Goal: Task Accomplishment & Management: Complete application form

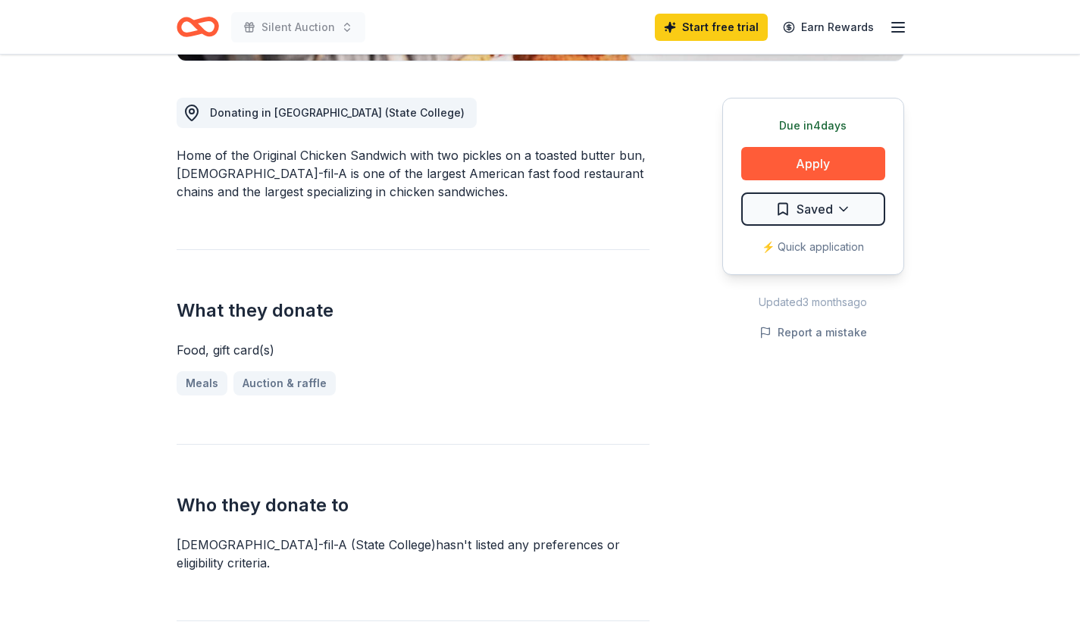
scroll to position [400, 0]
click at [797, 171] on button "Apply" at bounding box center [813, 162] width 144 height 33
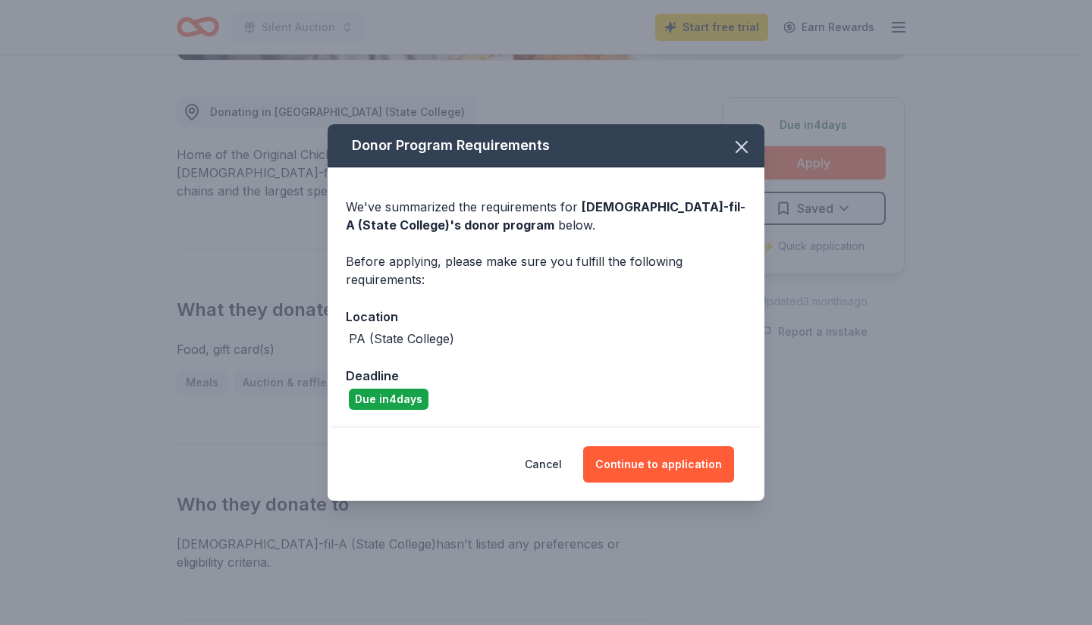
click at [655, 457] on button "Continue to application" at bounding box center [658, 464] width 151 height 36
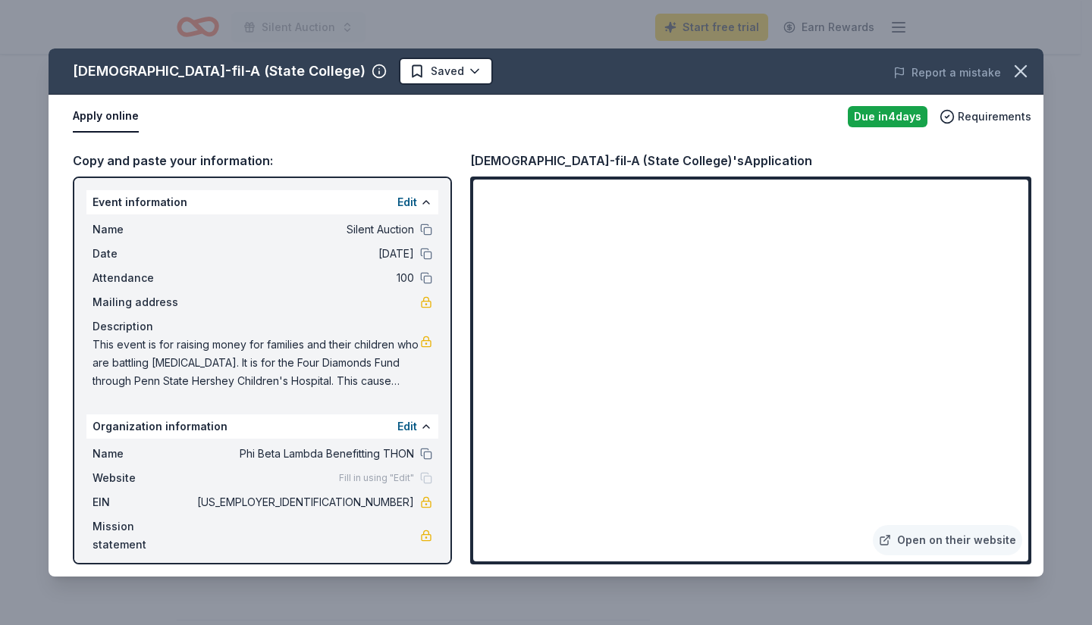
click at [1022, 71] on icon "button" at bounding box center [1020, 71] width 21 height 21
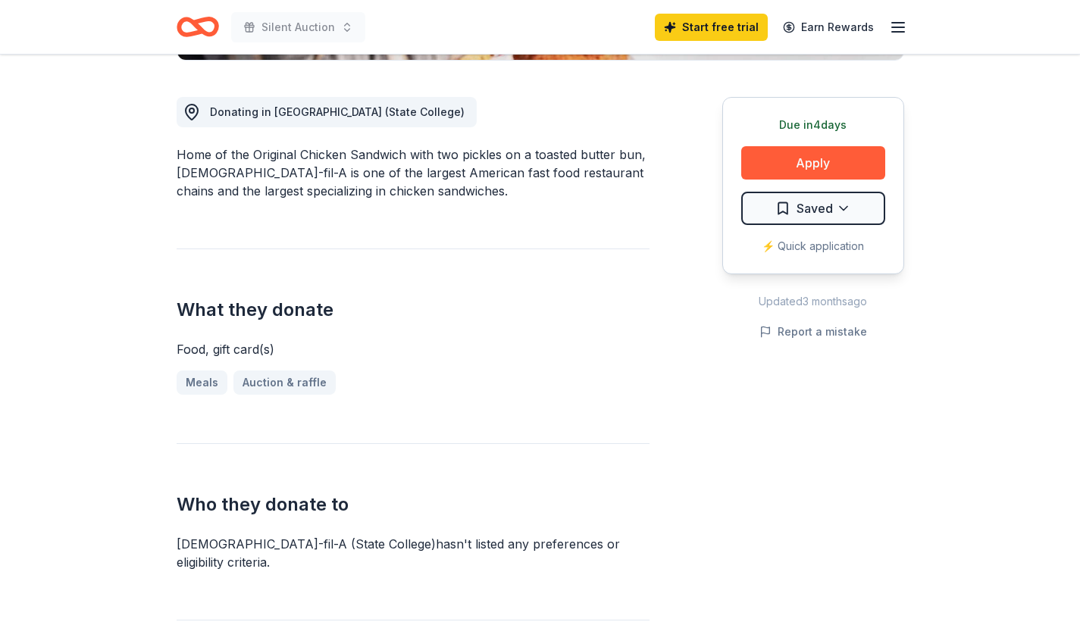
scroll to position [0, 0]
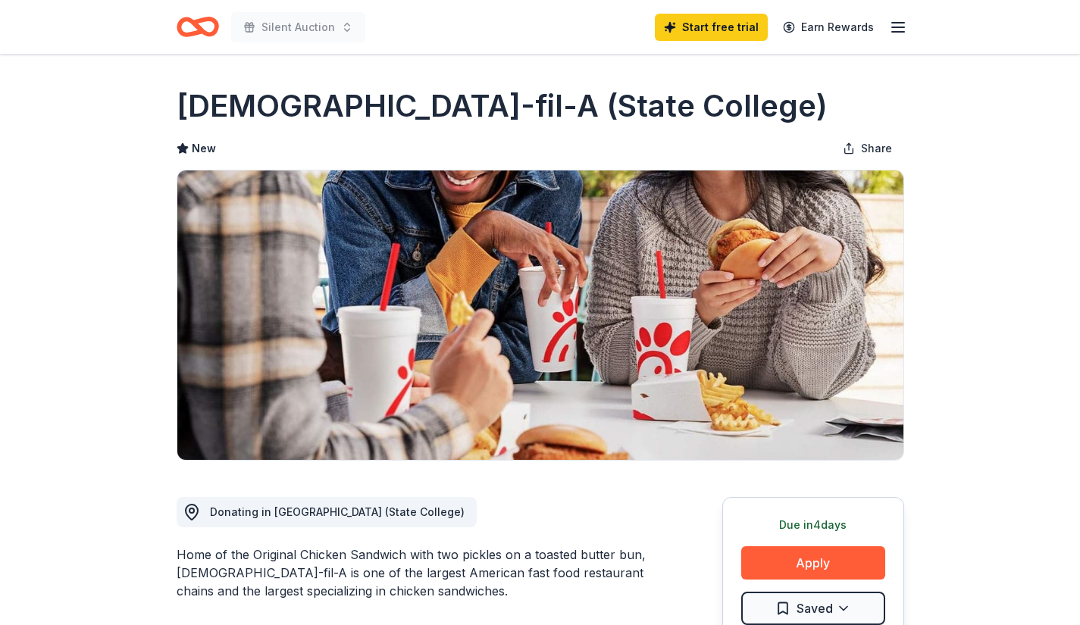
click at [202, 19] on icon "Home" at bounding box center [204, 26] width 23 height 15
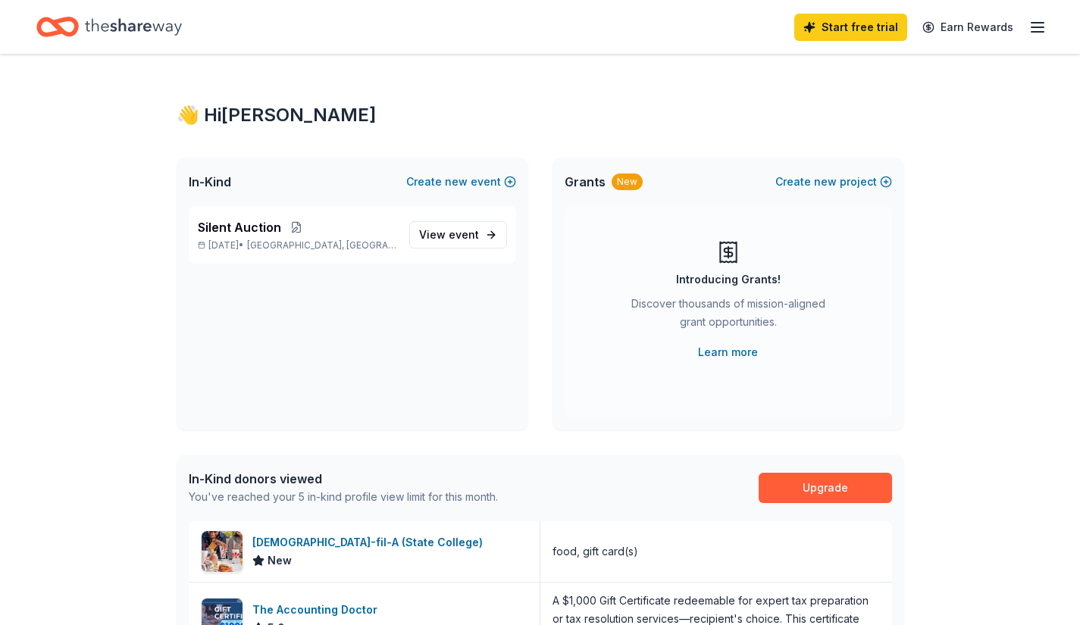
click at [136, 30] on icon "Home" at bounding box center [133, 26] width 97 height 31
click at [1038, 32] on line "button" at bounding box center [1038, 32] width 12 height 0
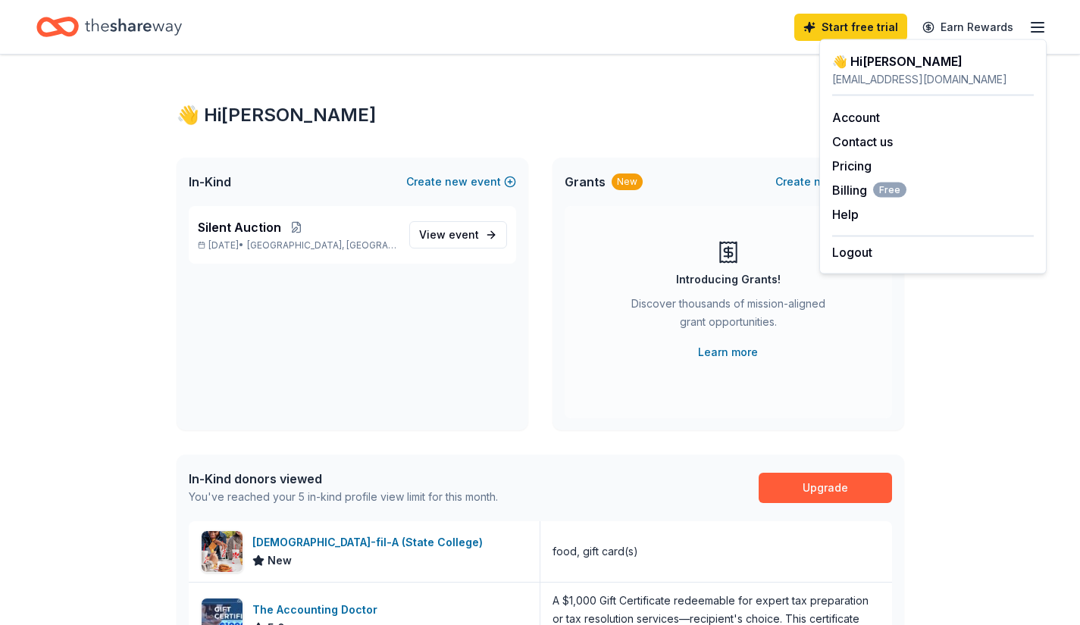
click at [450, 234] on span "event" at bounding box center [464, 234] width 30 height 13
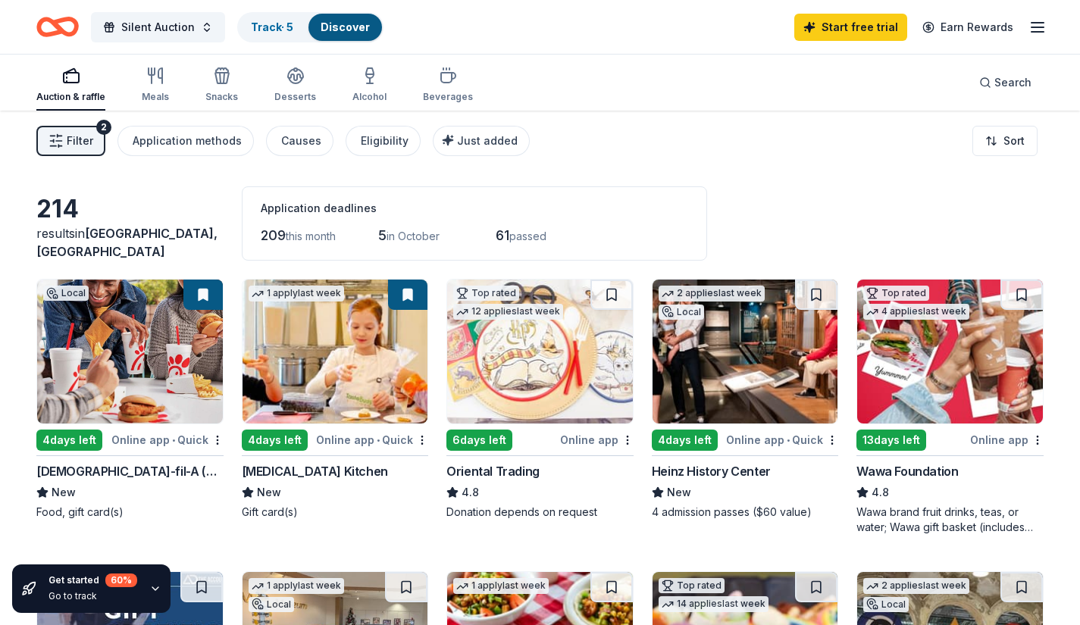
click at [530, 363] on img at bounding box center [540, 352] width 186 height 144
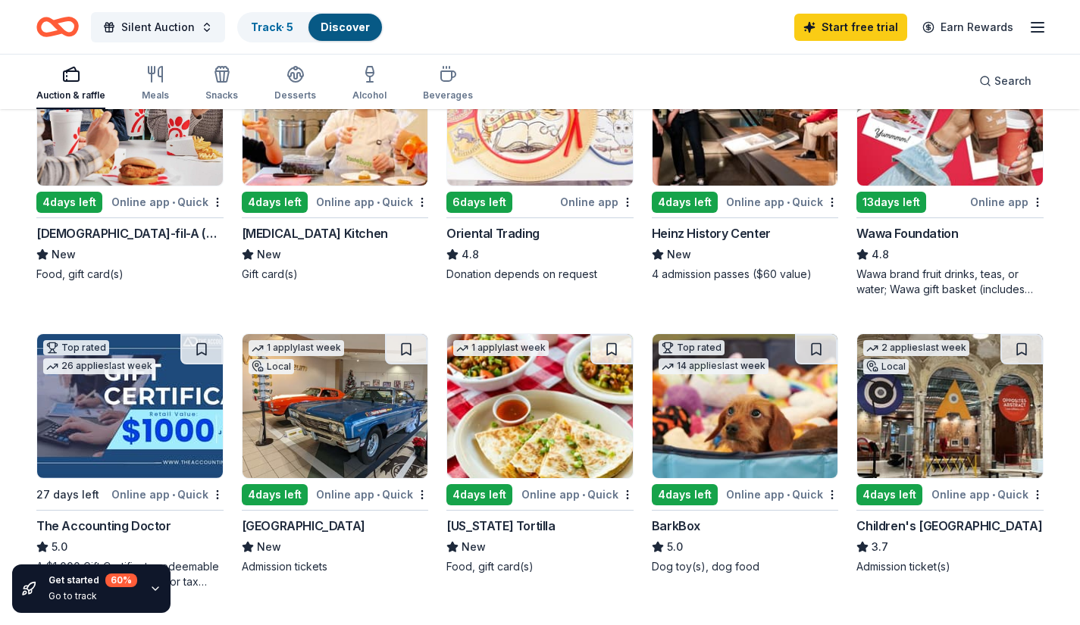
scroll to position [233, 0]
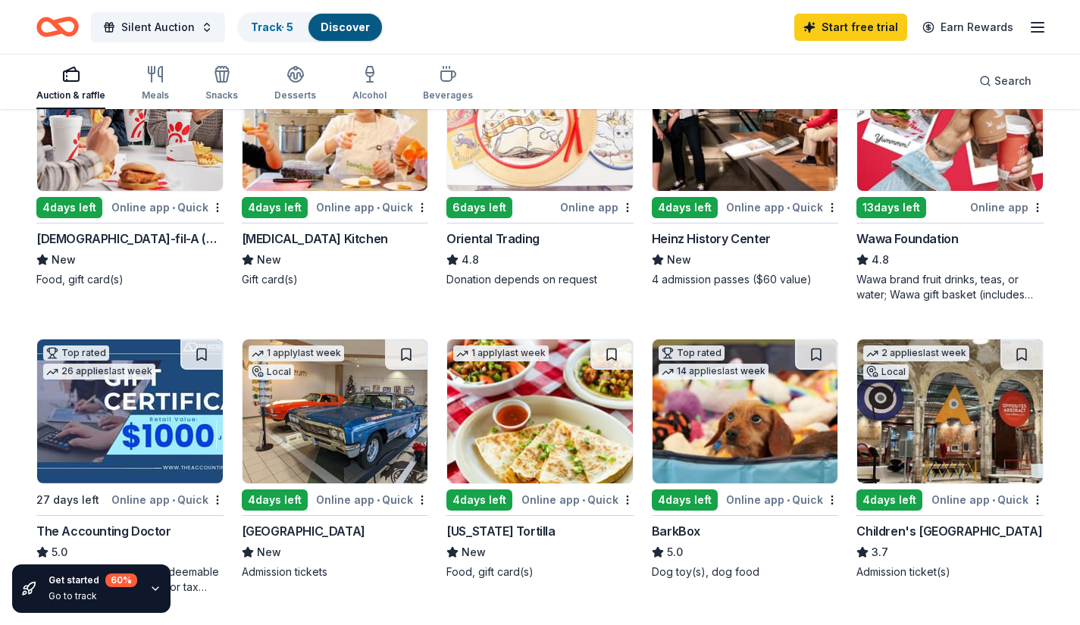
click at [898, 238] on div "Wawa Foundation" at bounding box center [908, 239] width 102 height 18
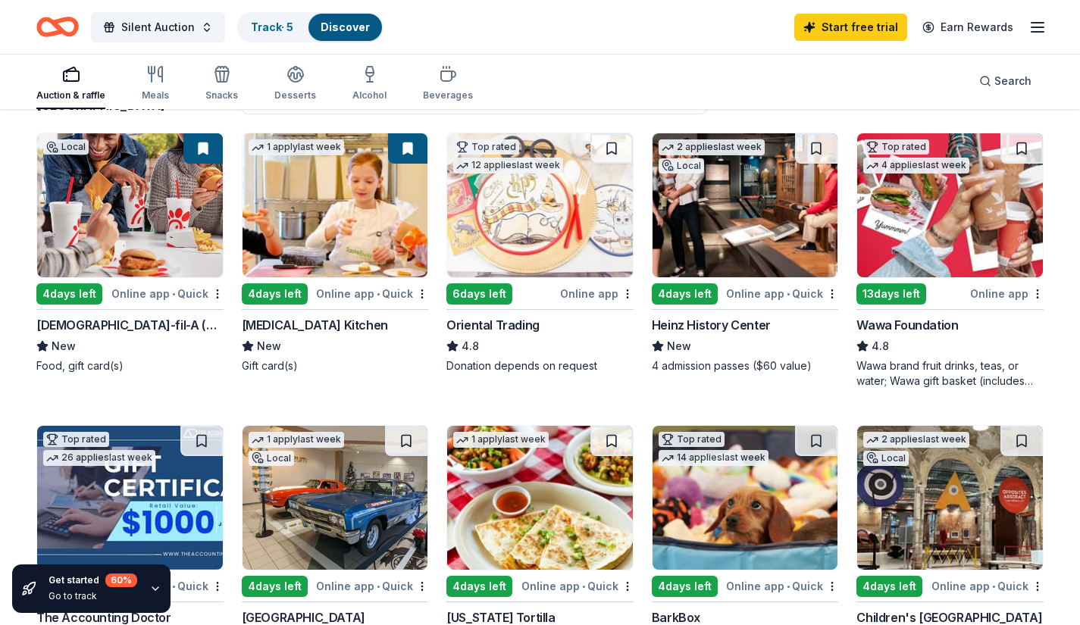
scroll to position [0, 0]
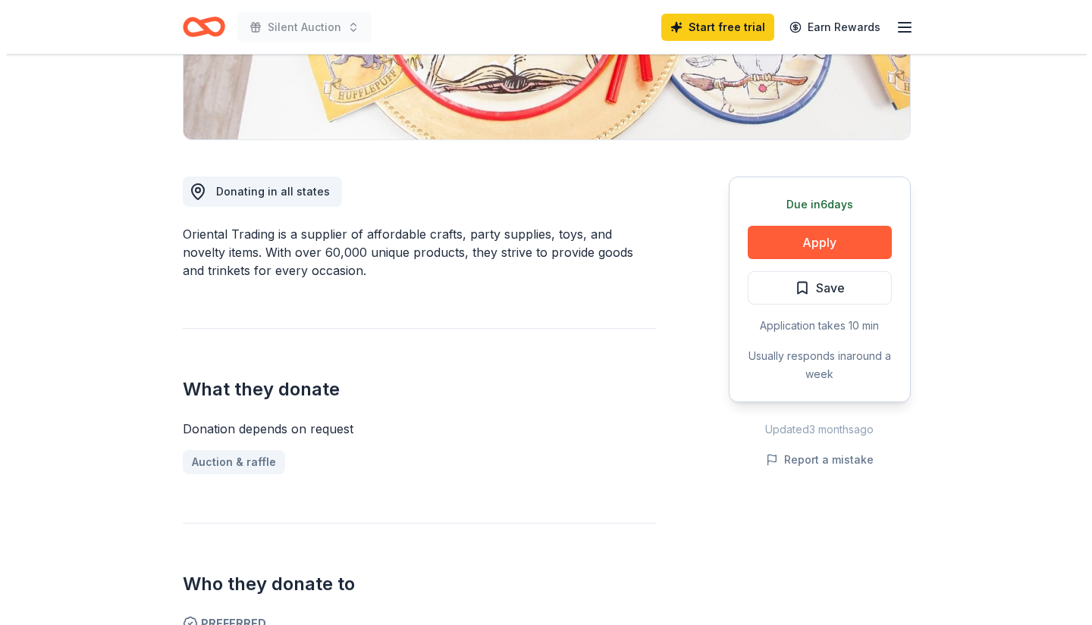
scroll to position [337, 0]
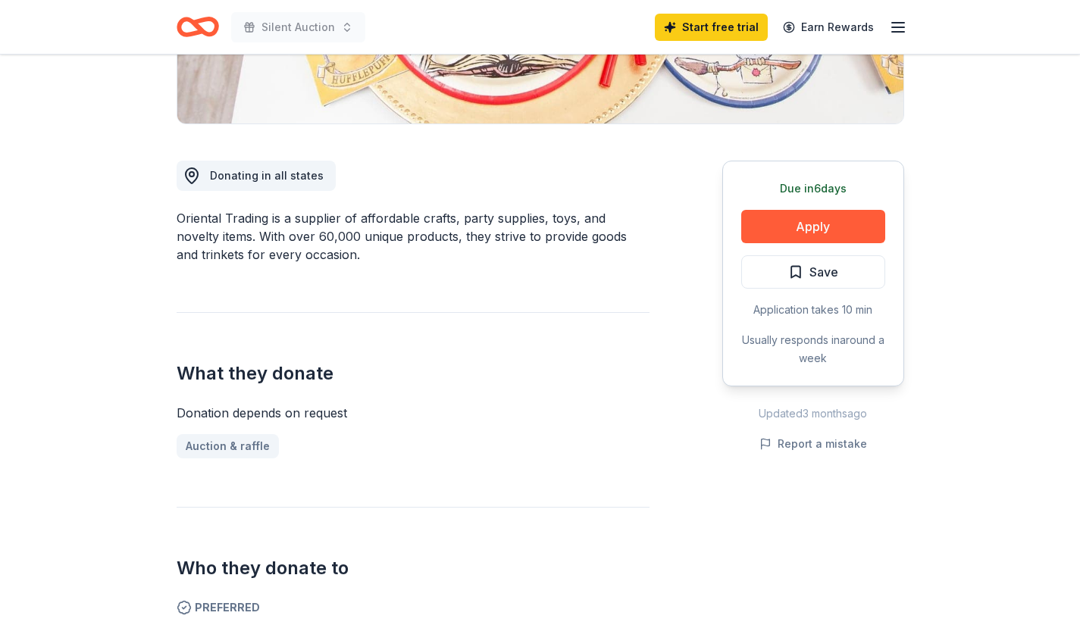
click at [797, 218] on button "Apply" at bounding box center [813, 226] width 144 height 33
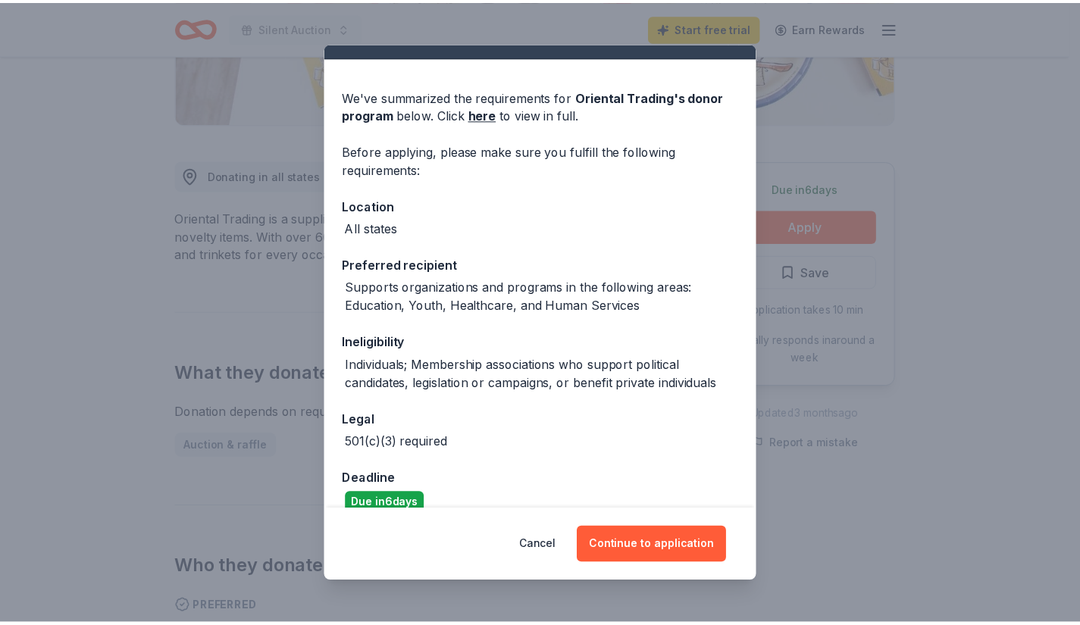
scroll to position [42, 0]
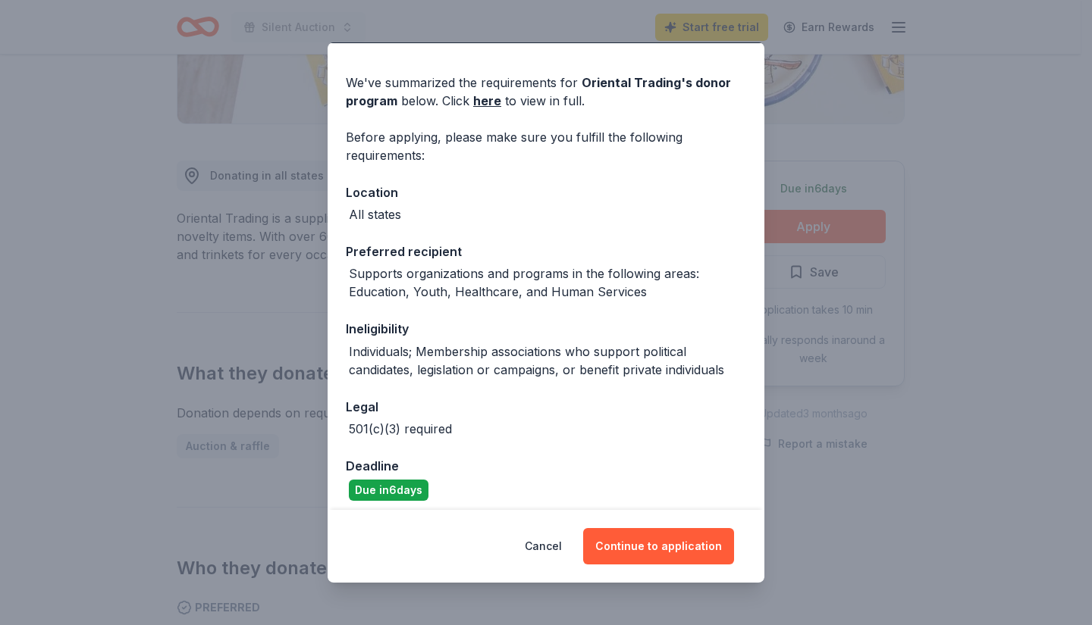
click at [659, 544] on button "Continue to application" at bounding box center [658, 546] width 151 height 36
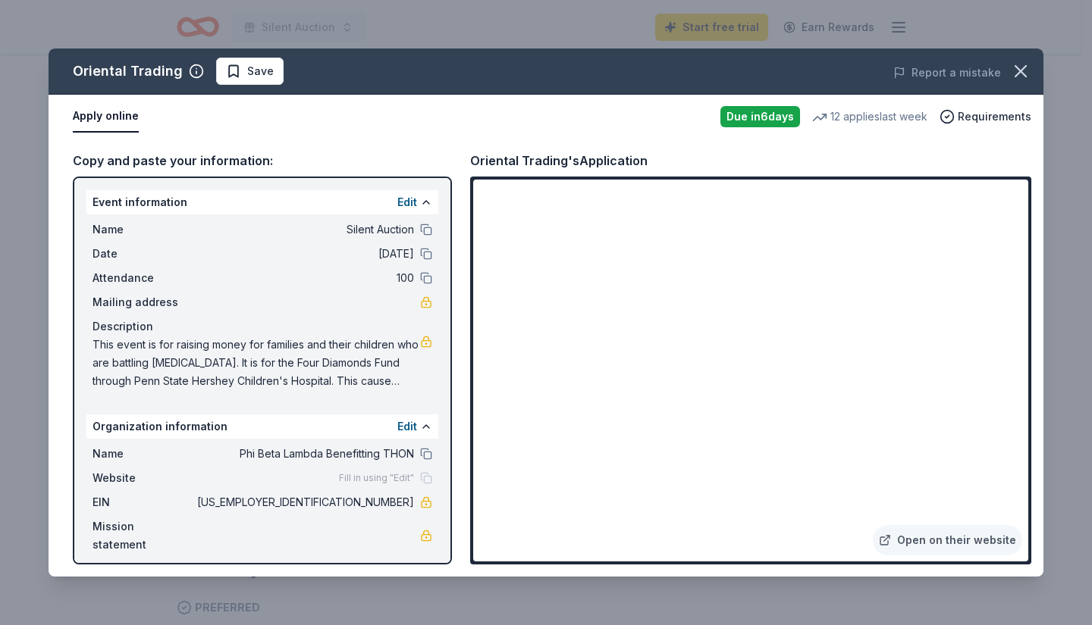
click at [900, 541] on link "Open on their website" at bounding box center [946, 540] width 149 height 30
click at [1017, 77] on icon "button" at bounding box center [1020, 71] width 21 height 21
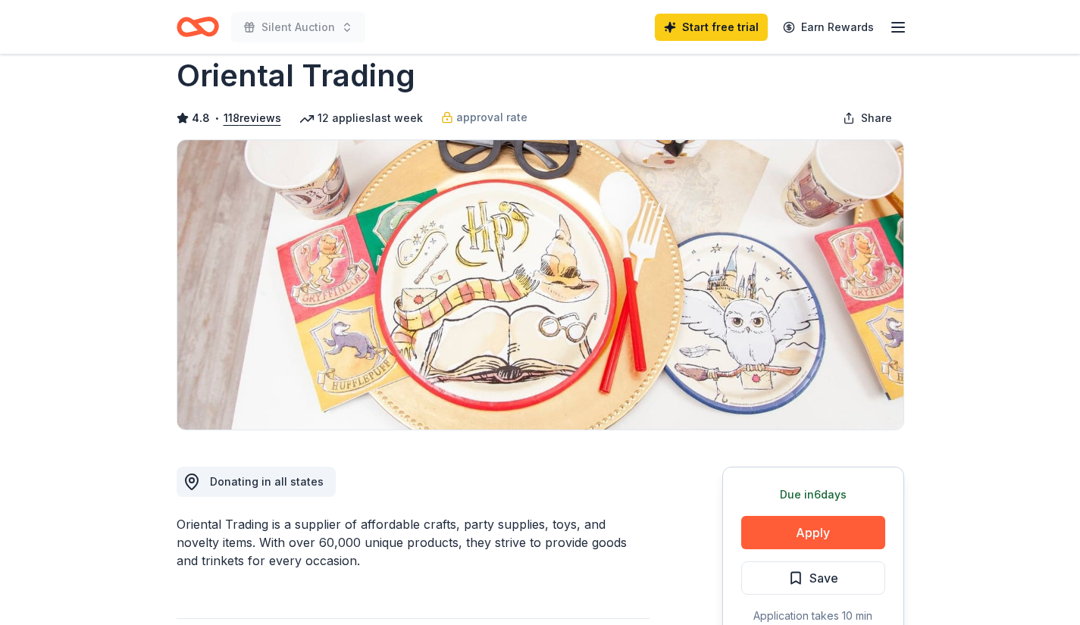
scroll to position [0, 0]
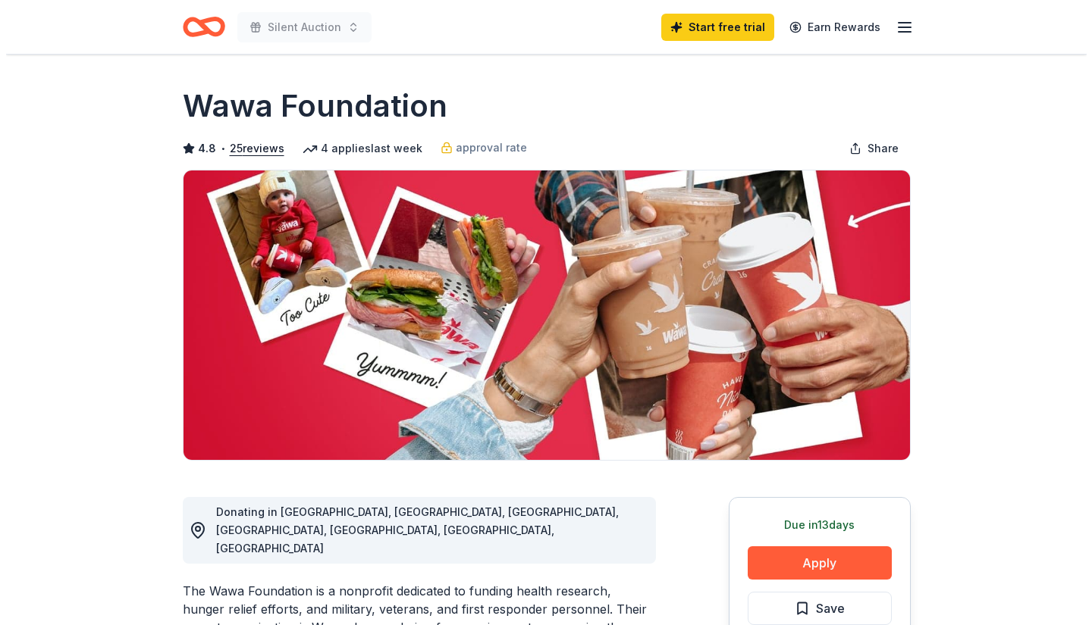
scroll to position [223, 0]
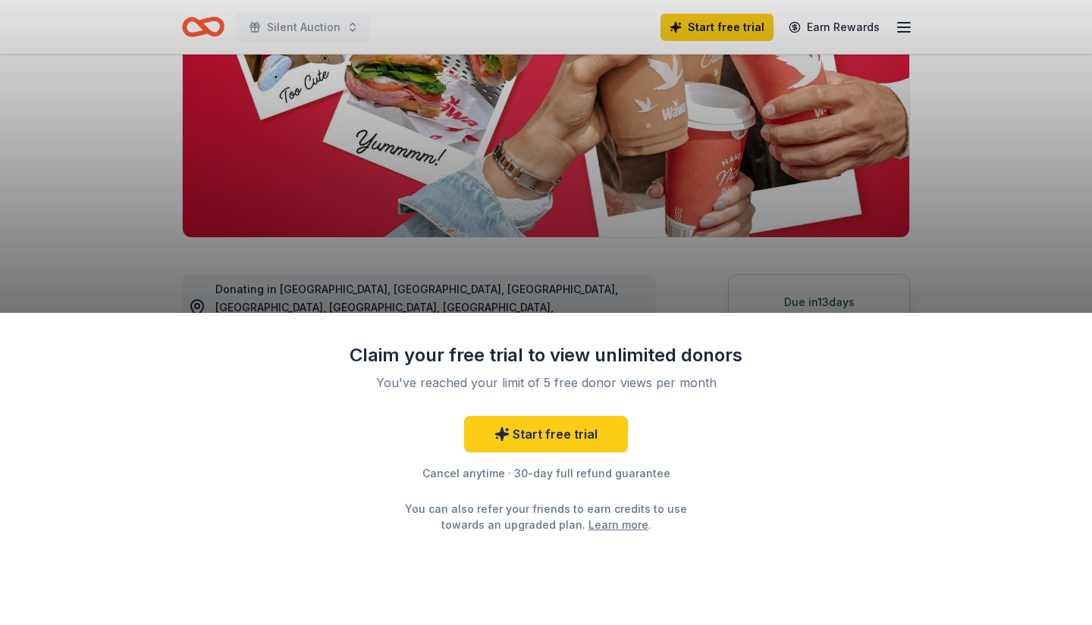
click at [656, 251] on div "Claim your free trial to view unlimited donors You've reached your limit of 5 f…" at bounding box center [546, 312] width 1092 height 625
